Goal: Check status: Check status

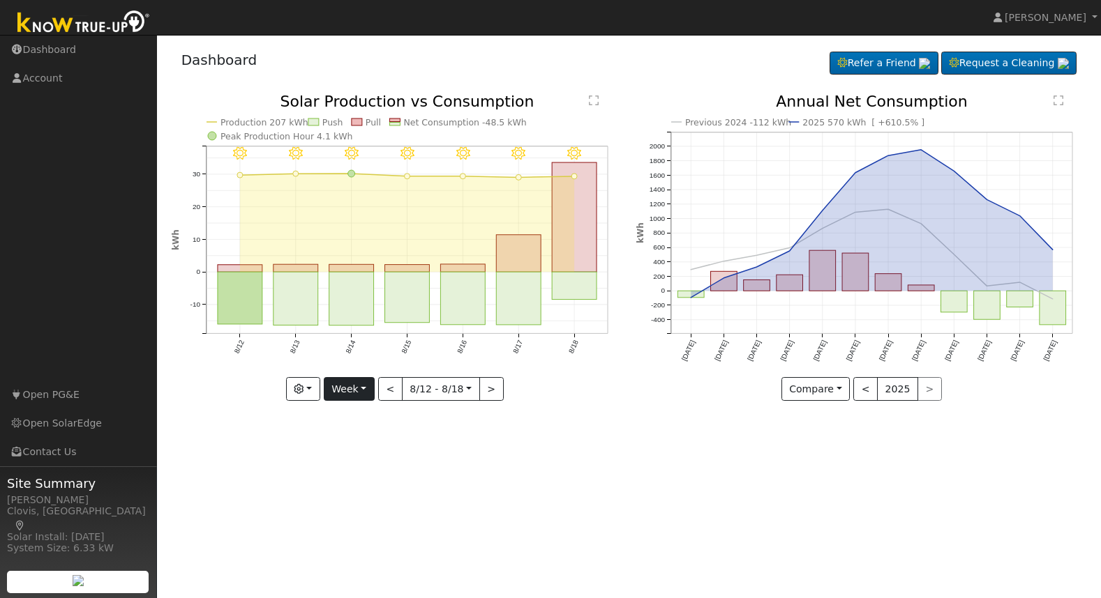
click at [360, 390] on button "Week" at bounding box center [349, 389] width 51 height 24
click at [363, 454] on link "Month" at bounding box center [372, 458] width 97 height 20
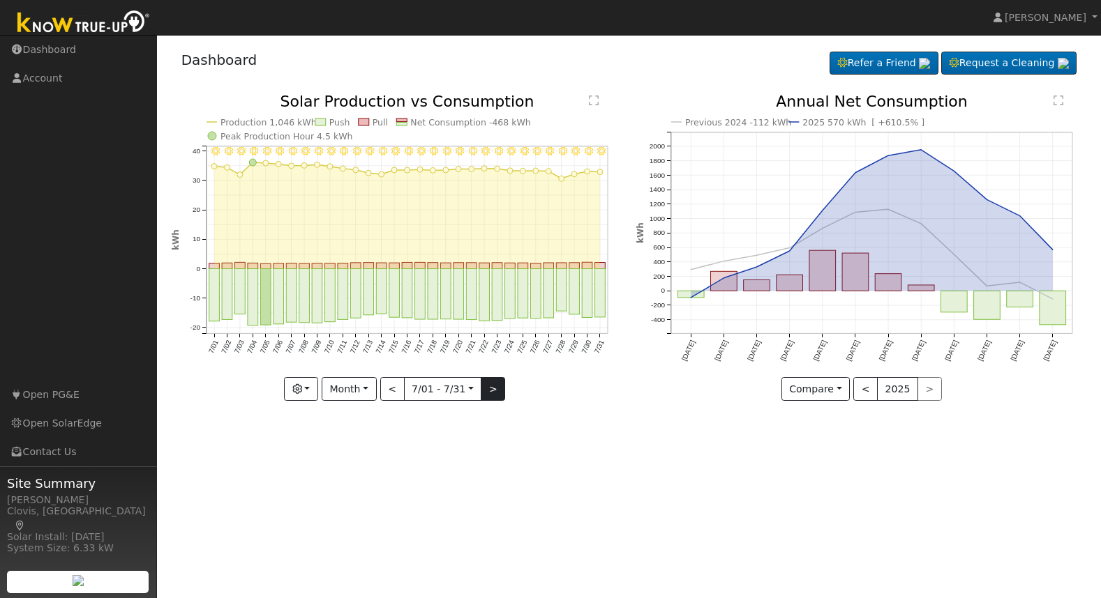
click at [495, 398] on button ">" at bounding box center [493, 389] width 24 height 24
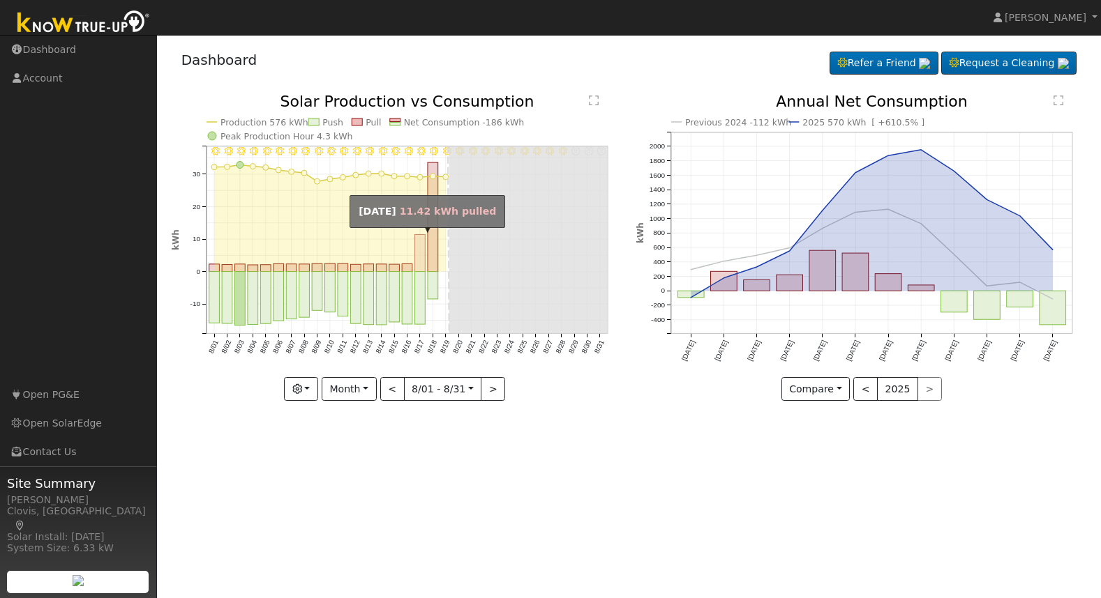
click at [418, 255] on rect "onclick=""" at bounding box center [419, 253] width 10 height 37
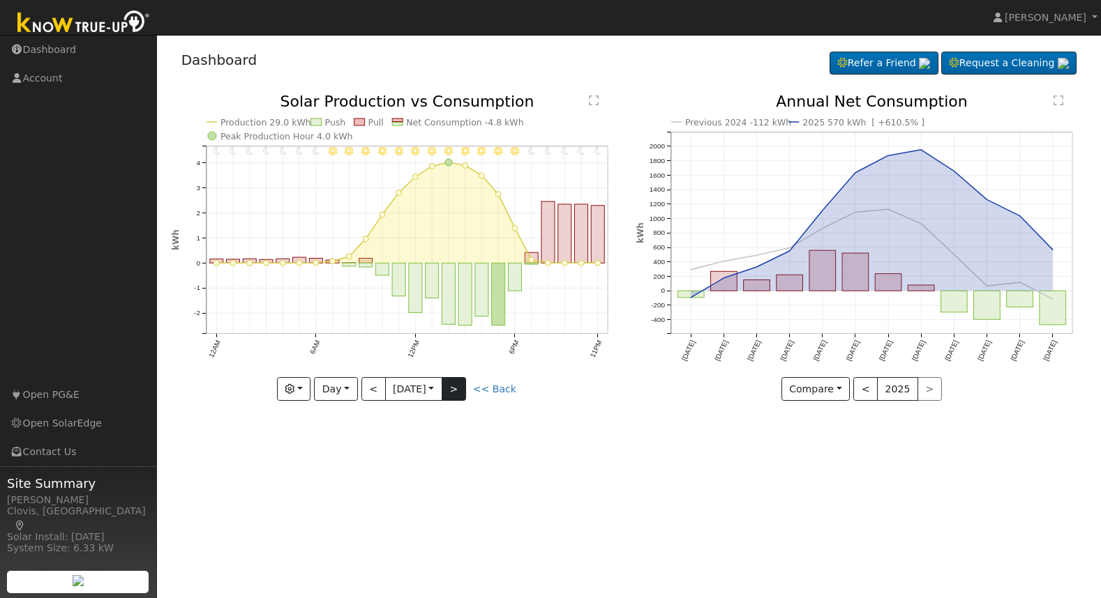
click at [466, 384] on button ">" at bounding box center [454, 389] width 24 height 24
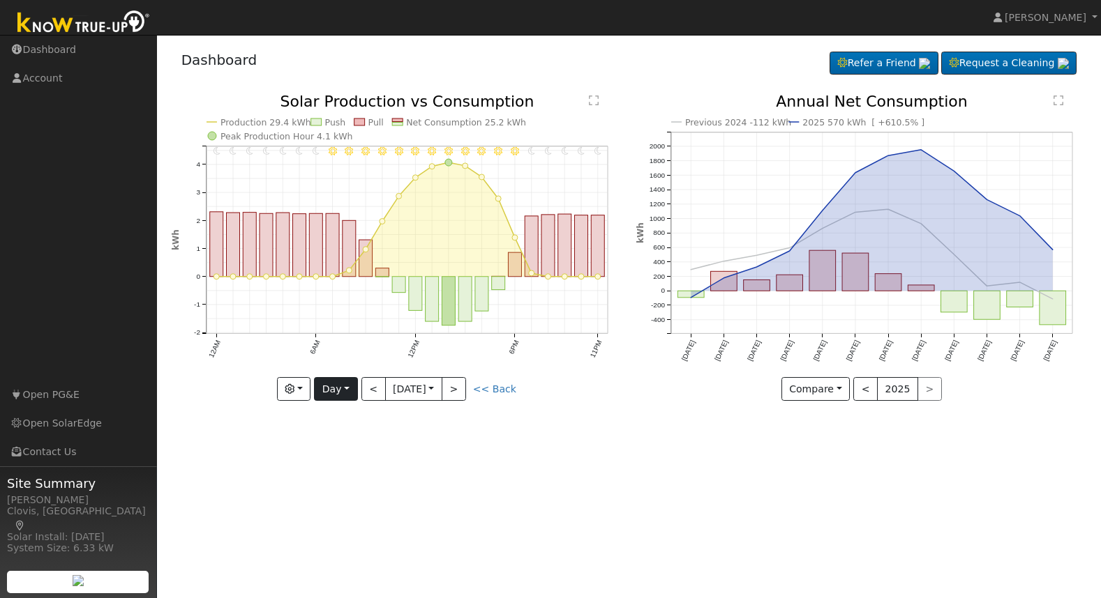
click at [347, 390] on button "Day" at bounding box center [335, 389] width 43 height 24
click at [346, 455] on link "Month" at bounding box center [363, 458] width 97 height 20
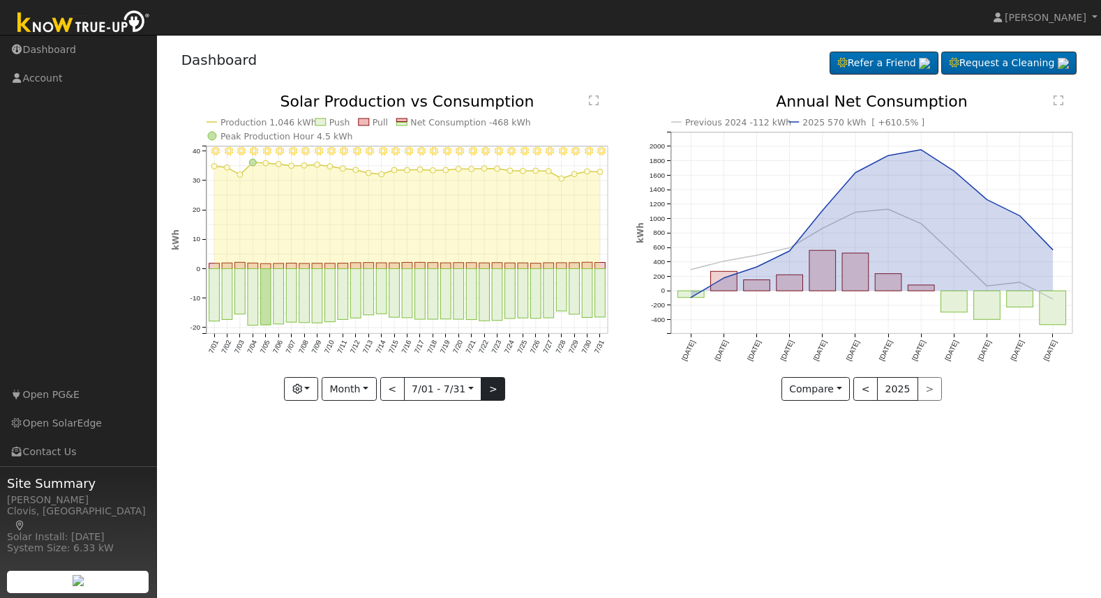
click at [487, 394] on button ">" at bounding box center [493, 389] width 24 height 24
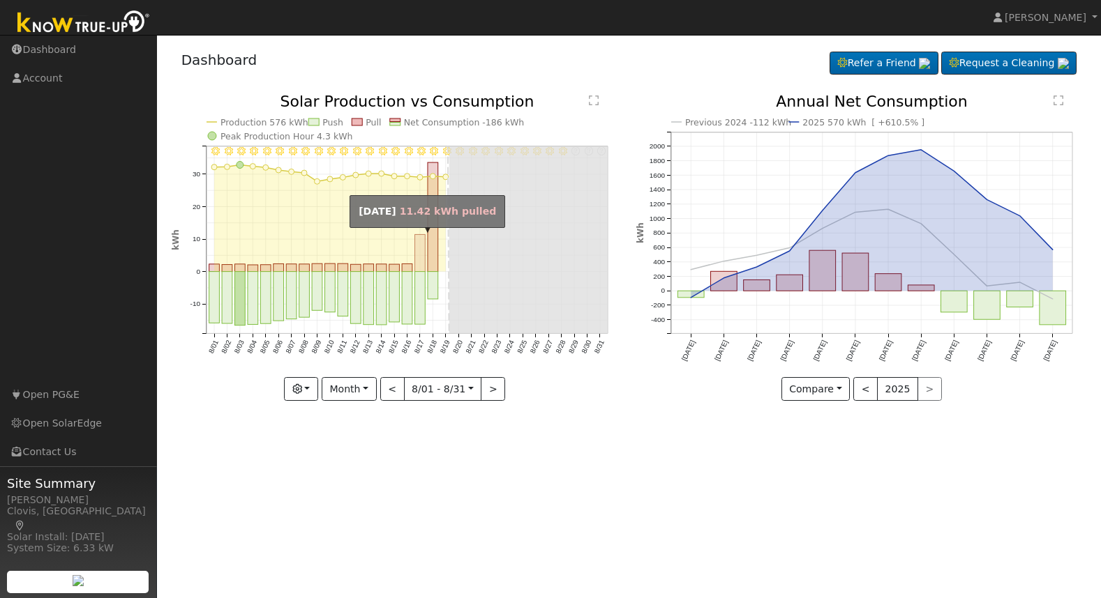
click at [418, 253] on rect "onclick=""" at bounding box center [419, 253] width 10 height 37
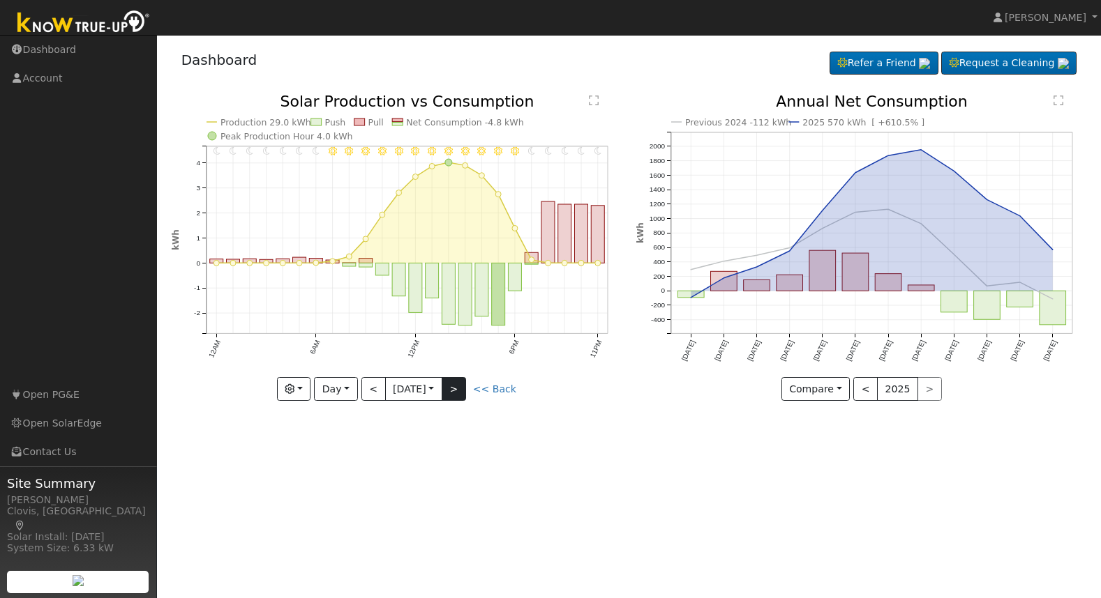
click at [462, 385] on button ">" at bounding box center [454, 389] width 24 height 24
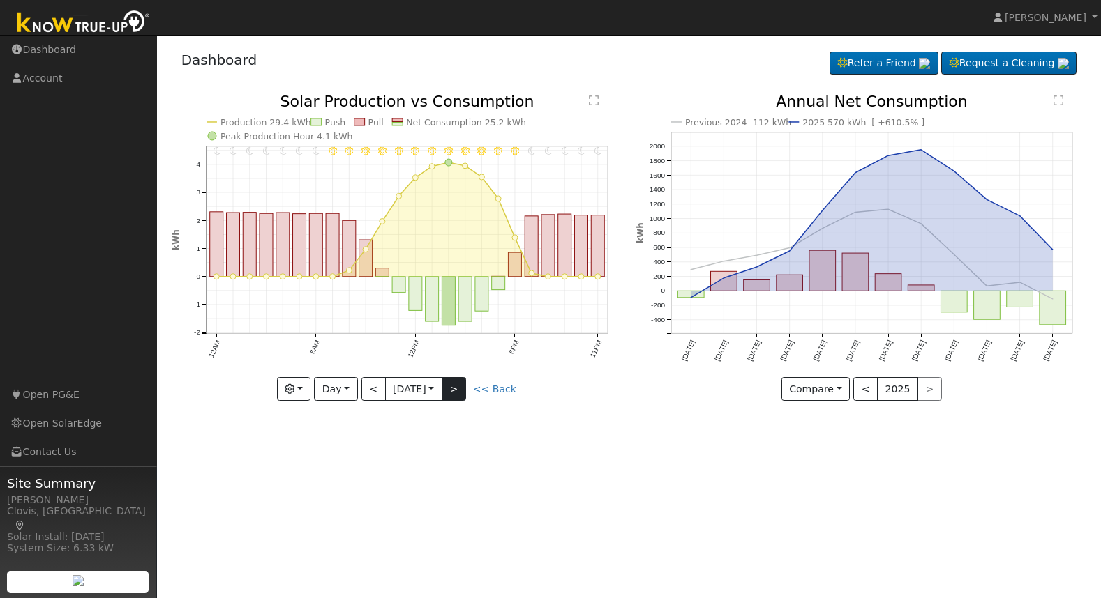
click at [462, 385] on button ">" at bounding box center [454, 389] width 24 height 24
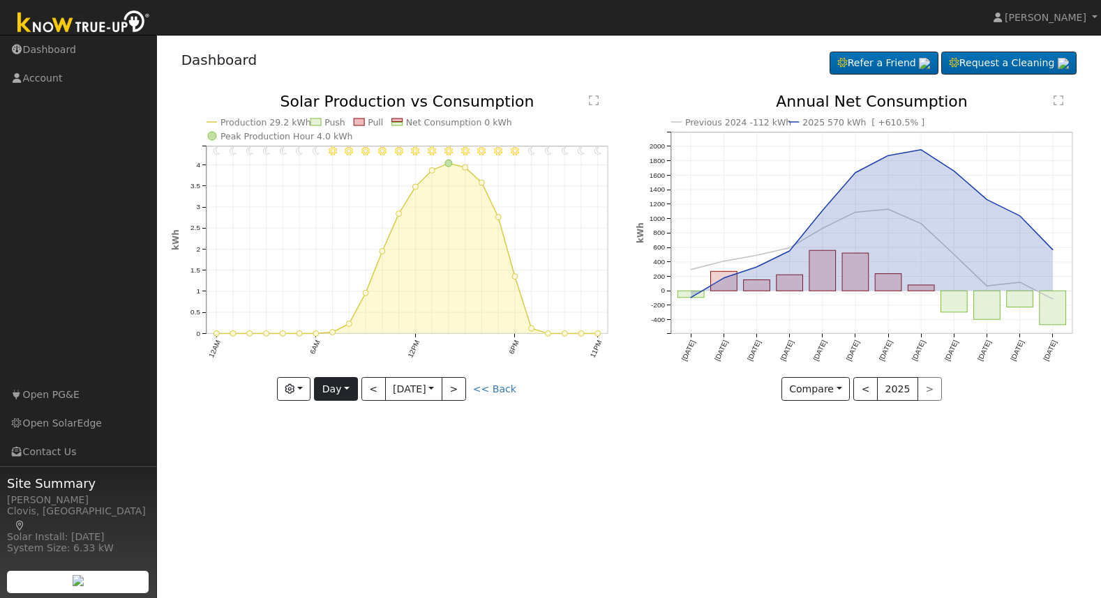
click at [350, 389] on button "Day" at bounding box center [335, 389] width 43 height 24
click at [351, 451] on link "Month" at bounding box center [363, 458] width 97 height 20
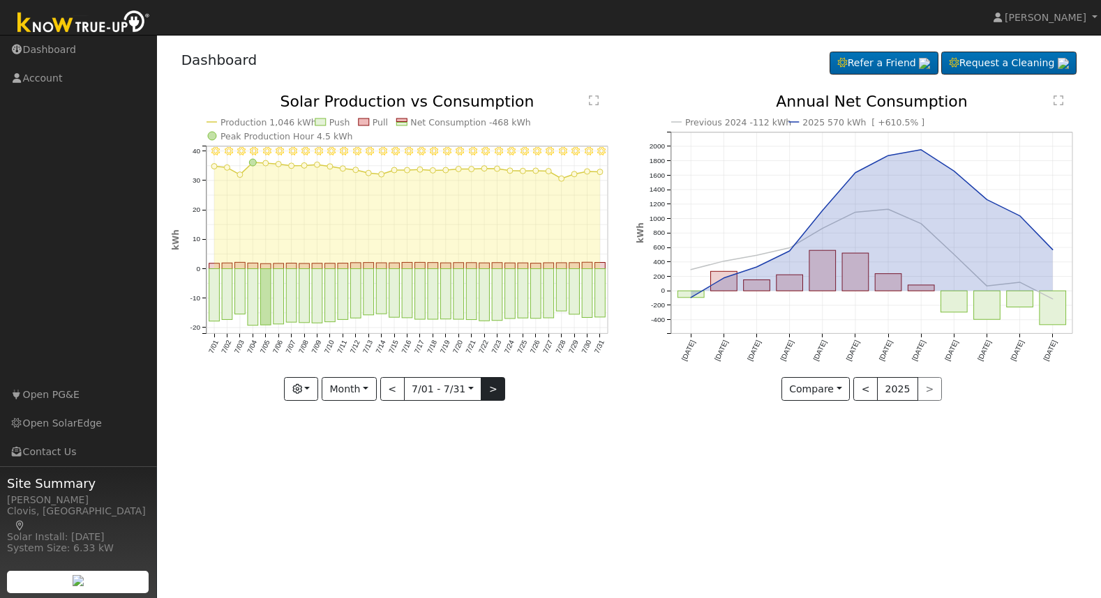
click at [488, 395] on button ">" at bounding box center [493, 389] width 24 height 24
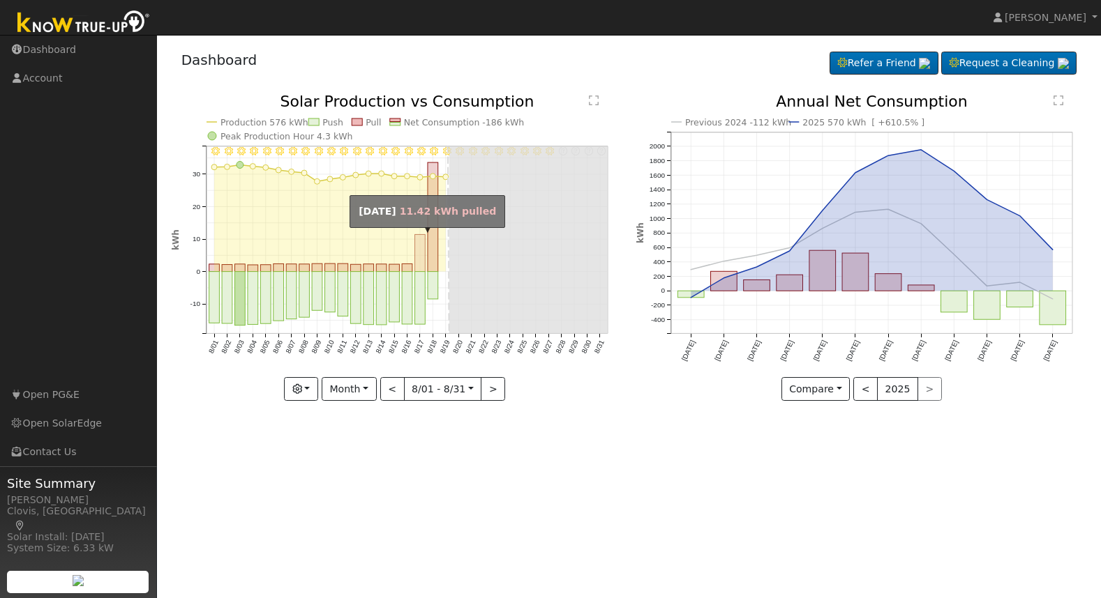
click at [417, 250] on rect "onclick=""" at bounding box center [419, 253] width 10 height 37
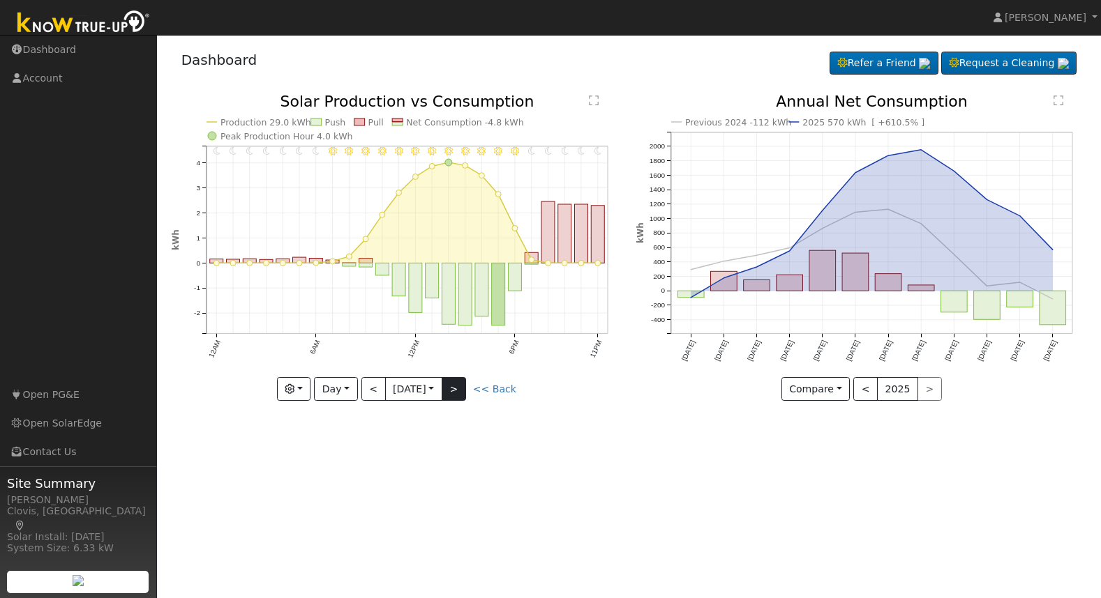
click at [462, 386] on button ">" at bounding box center [454, 389] width 24 height 24
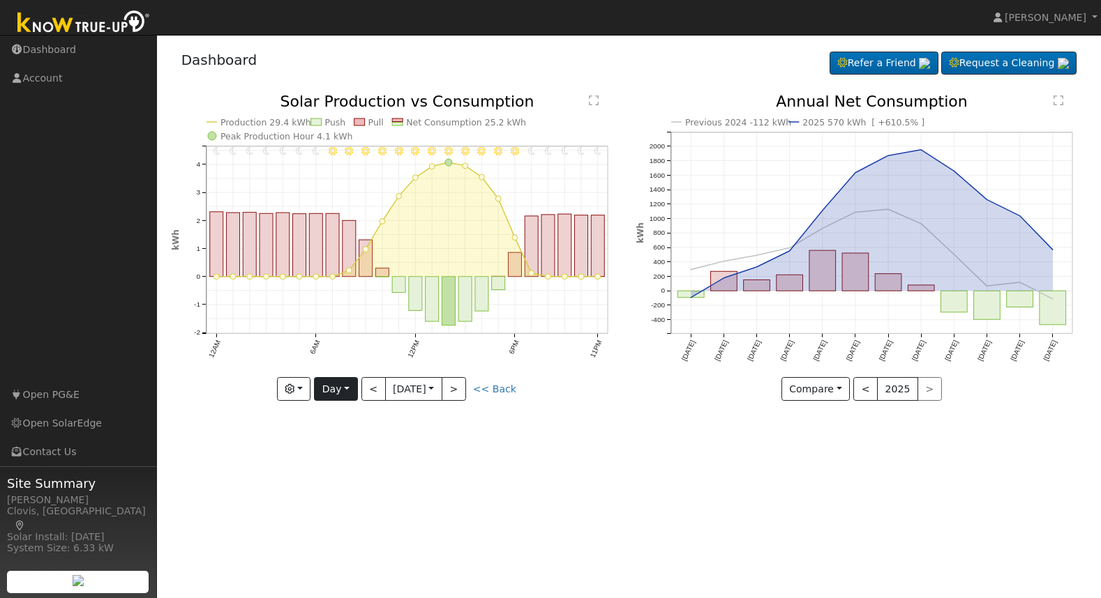
click at [345, 390] on button "Day" at bounding box center [335, 389] width 43 height 24
click at [346, 453] on link "Month" at bounding box center [363, 458] width 97 height 20
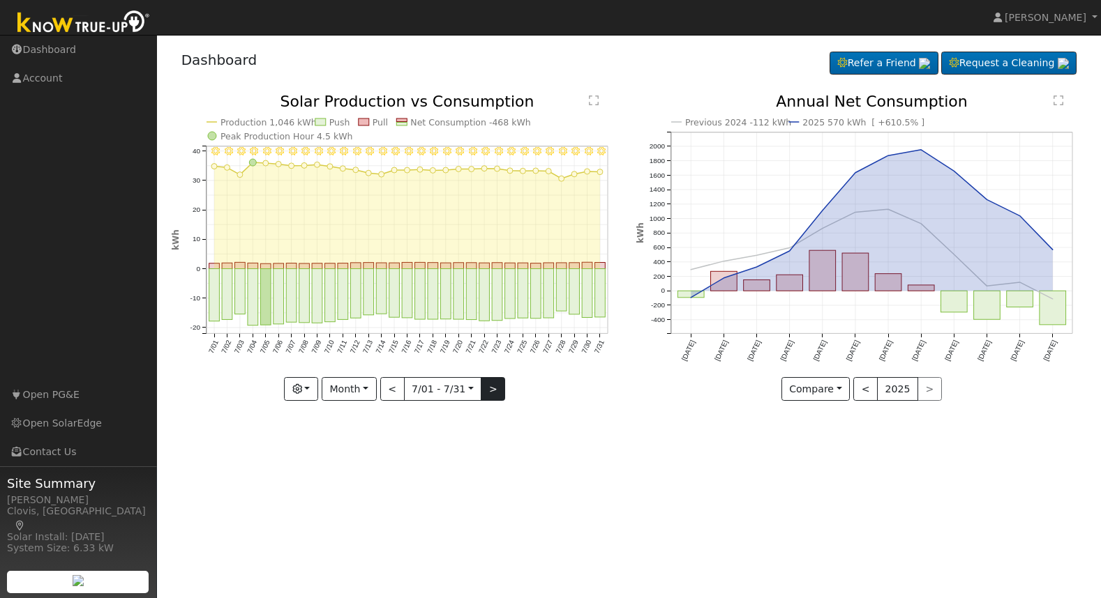
click at [482, 394] on button ">" at bounding box center [493, 389] width 24 height 24
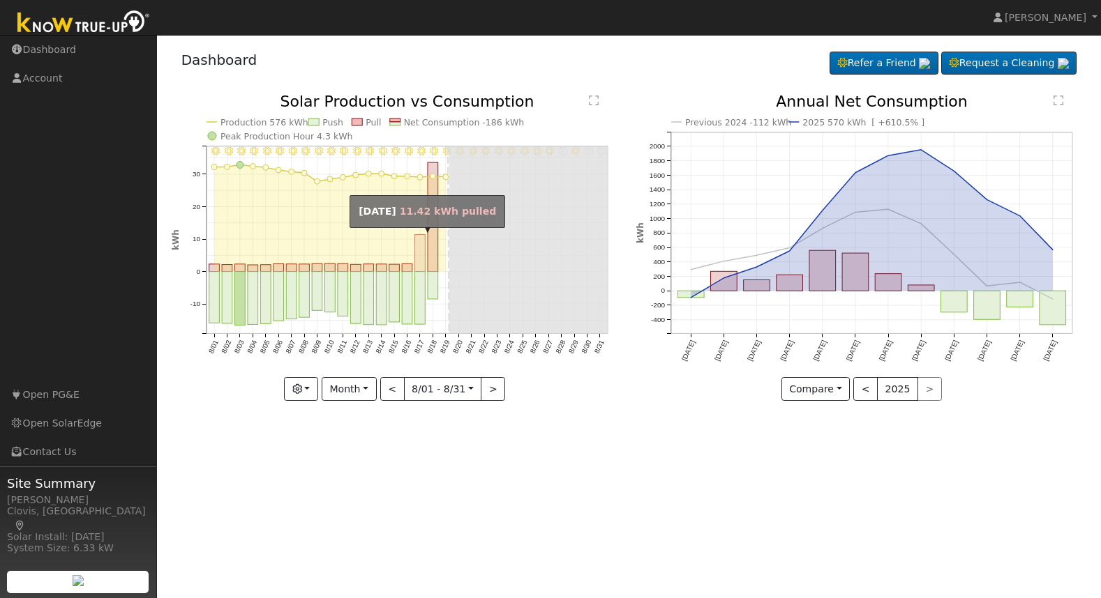
click at [421, 252] on rect "onclick=""" at bounding box center [419, 253] width 10 height 37
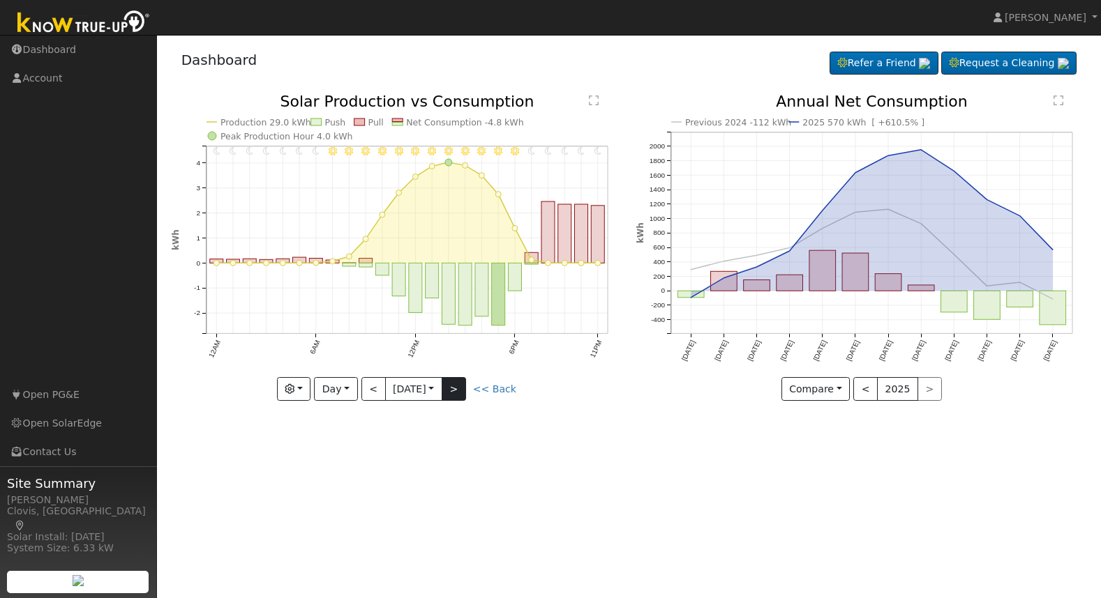
click at [460, 392] on button ">" at bounding box center [454, 389] width 24 height 24
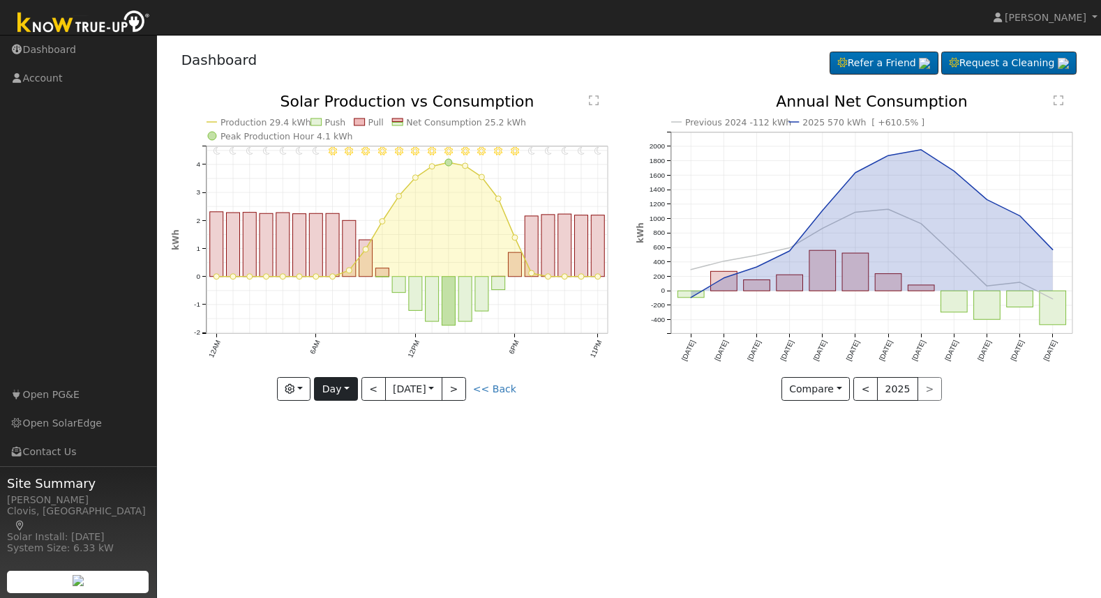
click at [336, 387] on button "Day" at bounding box center [335, 389] width 43 height 24
click at [344, 452] on link "Month" at bounding box center [363, 458] width 97 height 20
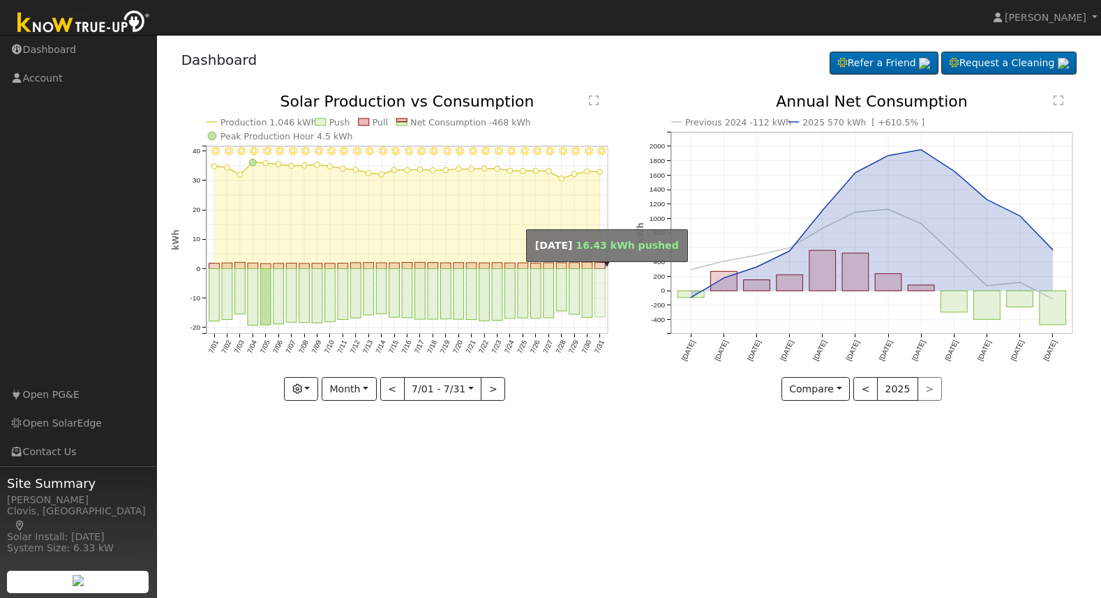
click at [601, 292] on rect "onclick=""" at bounding box center [599, 293] width 10 height 48
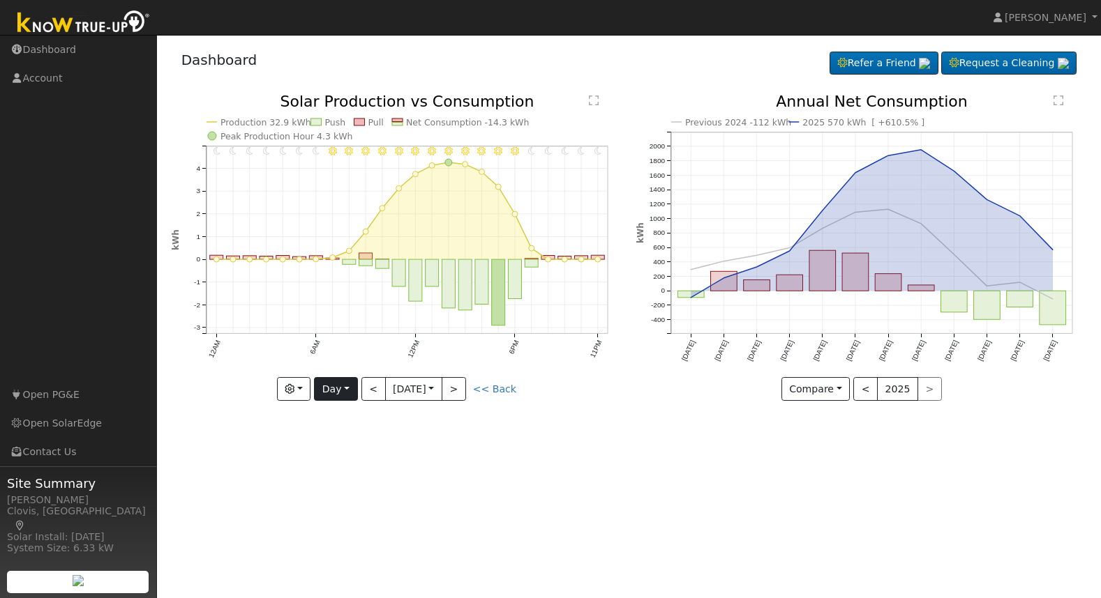
click at [336, 384] on button "Day" at bounding box center [335, 389] width 43 height 24
click at [342, 453] on link "Month" at bounding box center [363, 458] width 97 height 20
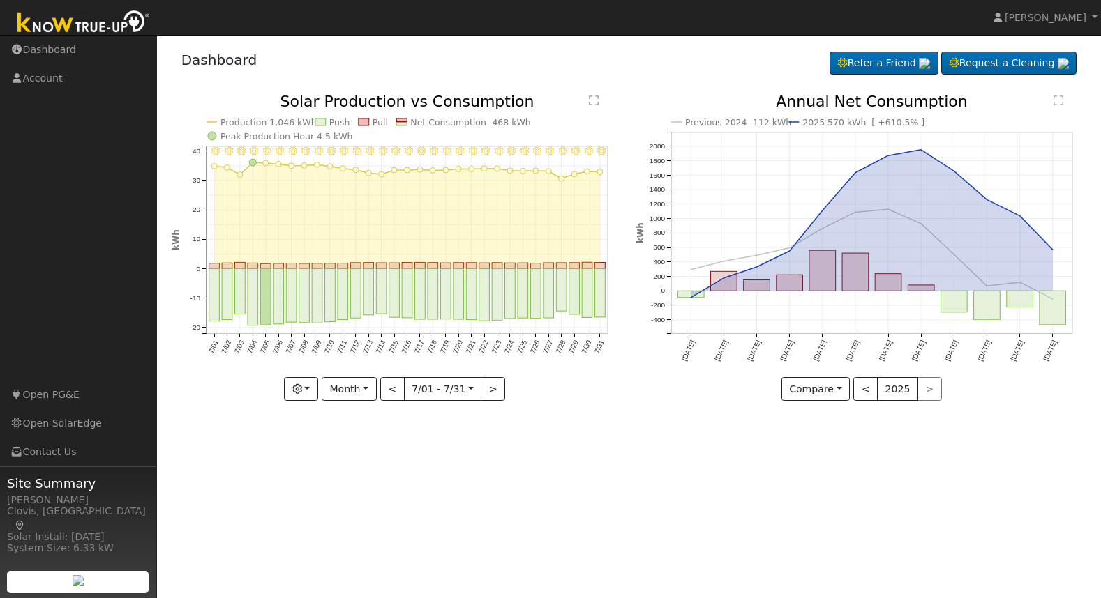
click at [490, 389] on button ">" at bounding box center [493, 389] width 24 height 24
type input "[DATE]"
